Goal: Find specific page/section: Find specific page/section

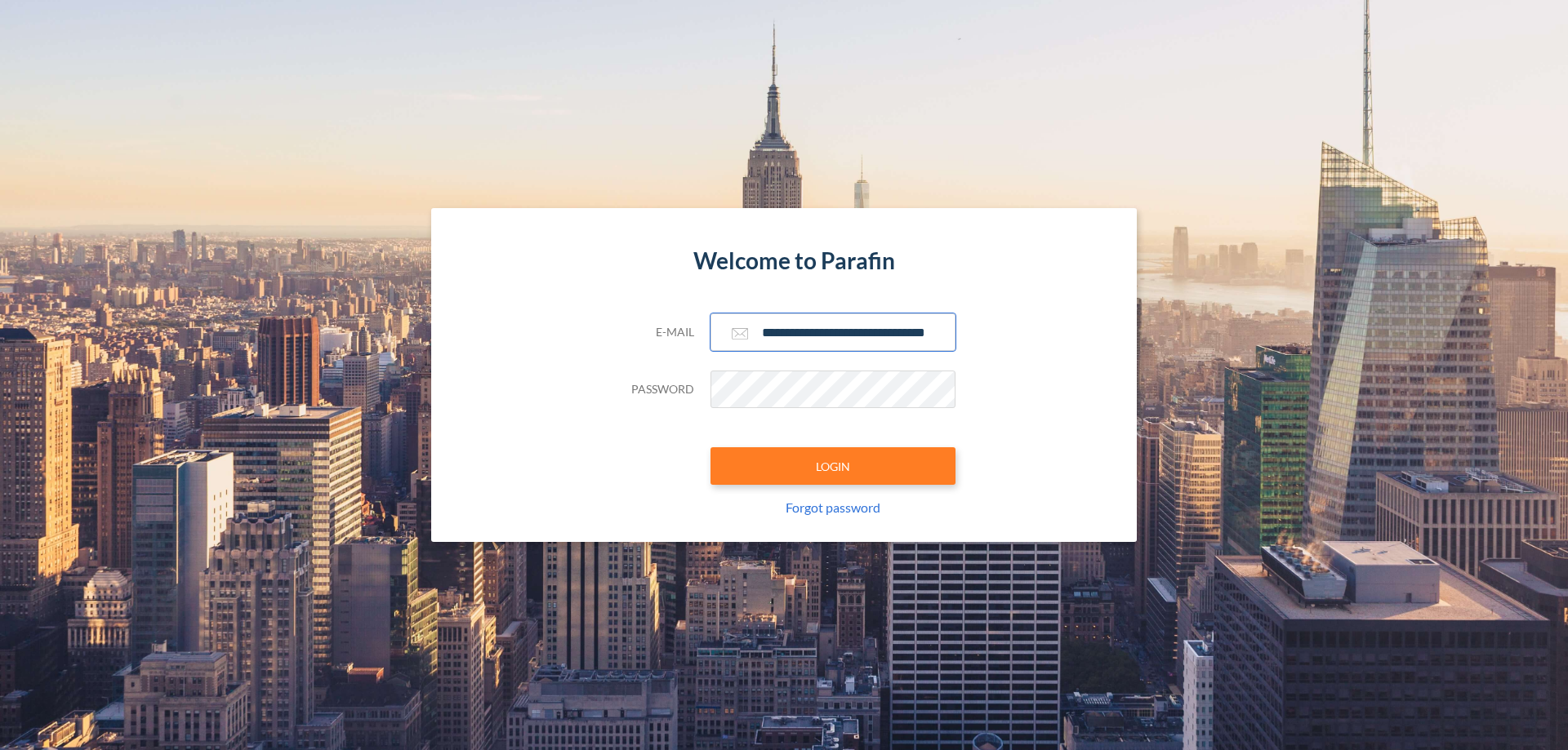
type input "**********"
click at [833, 466] on button "LOGIN" at bounding box center [833, 466] width 245 height 37
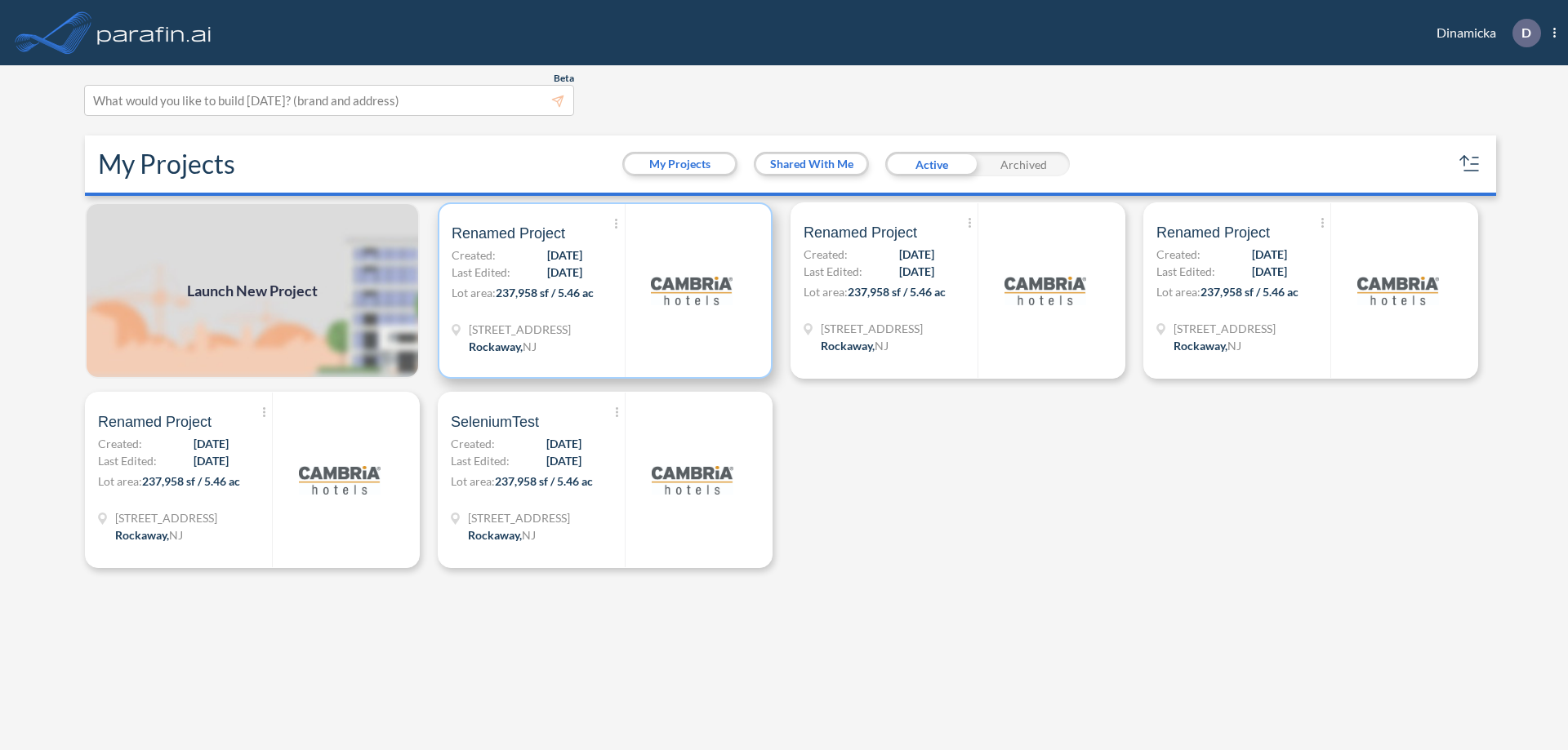
scroll to position [4, 0]
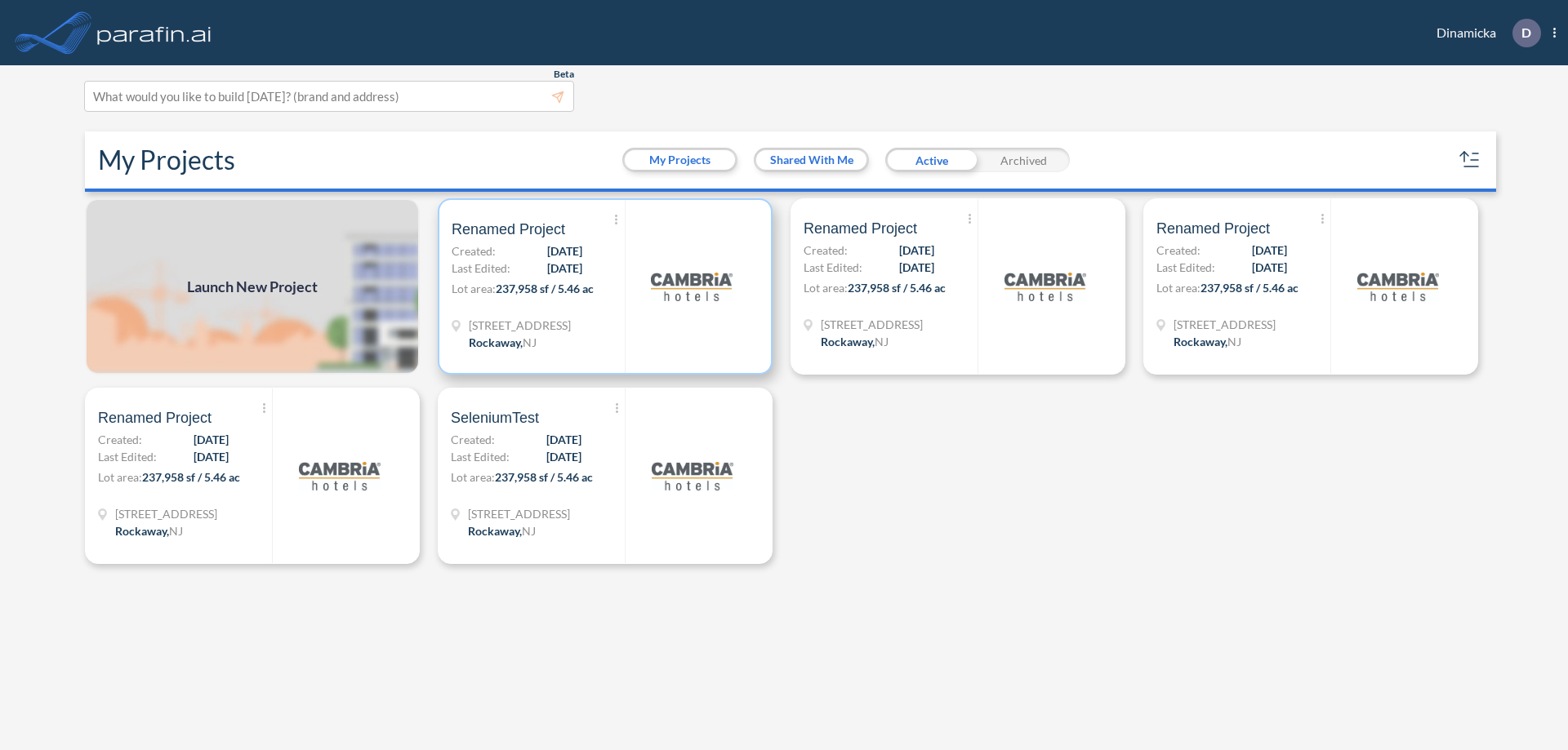
click at [605, 286] on p "Lot area: 237,958 sf / 5.46 ac" at bounding box center [538, 292] width 173 height 24
